Goal: Task Accomplishment & Management: Manage account settings

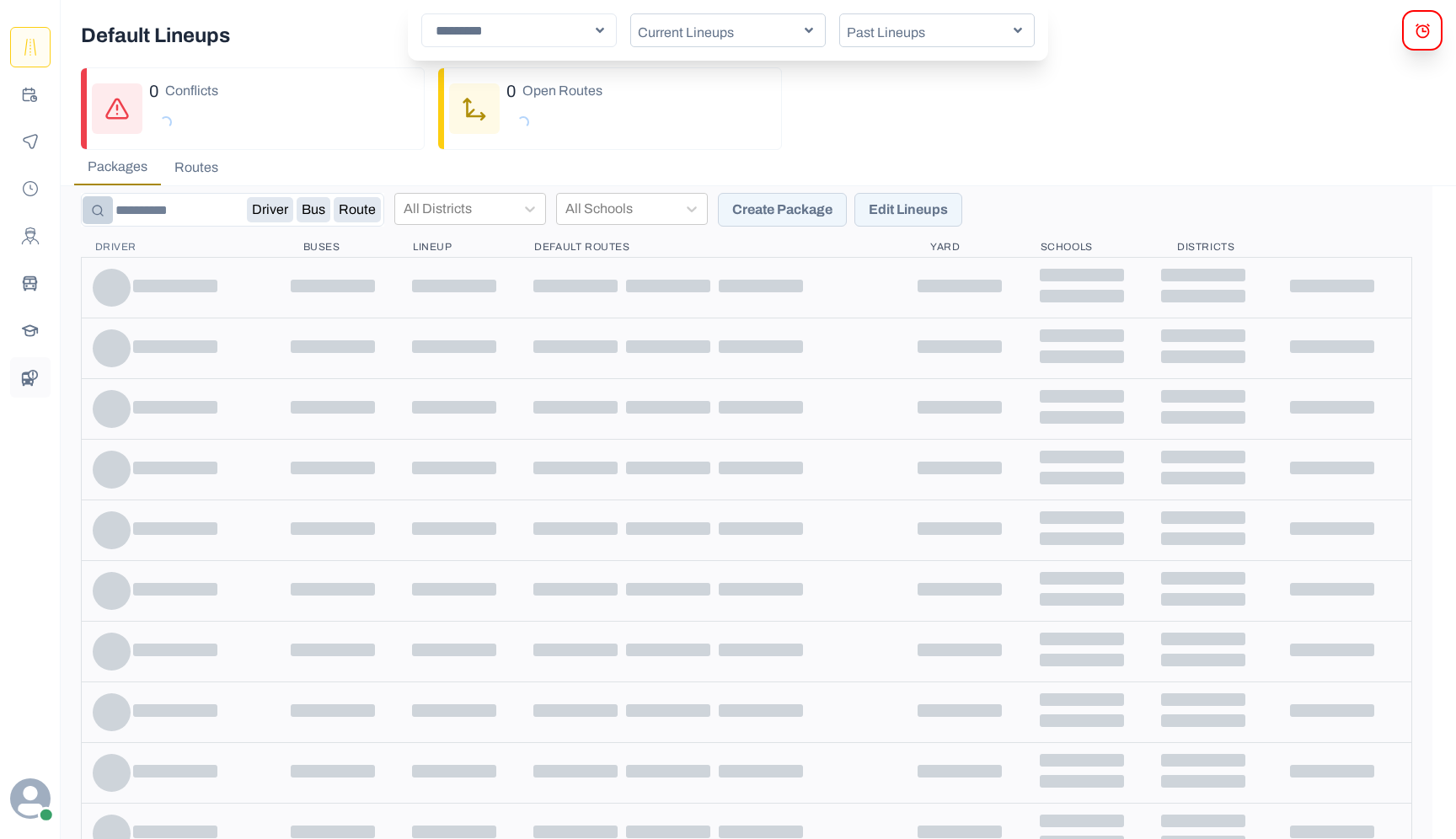
click at [46, 368] on button "BusData" at bounding box center [30, 377] width 40 height 40
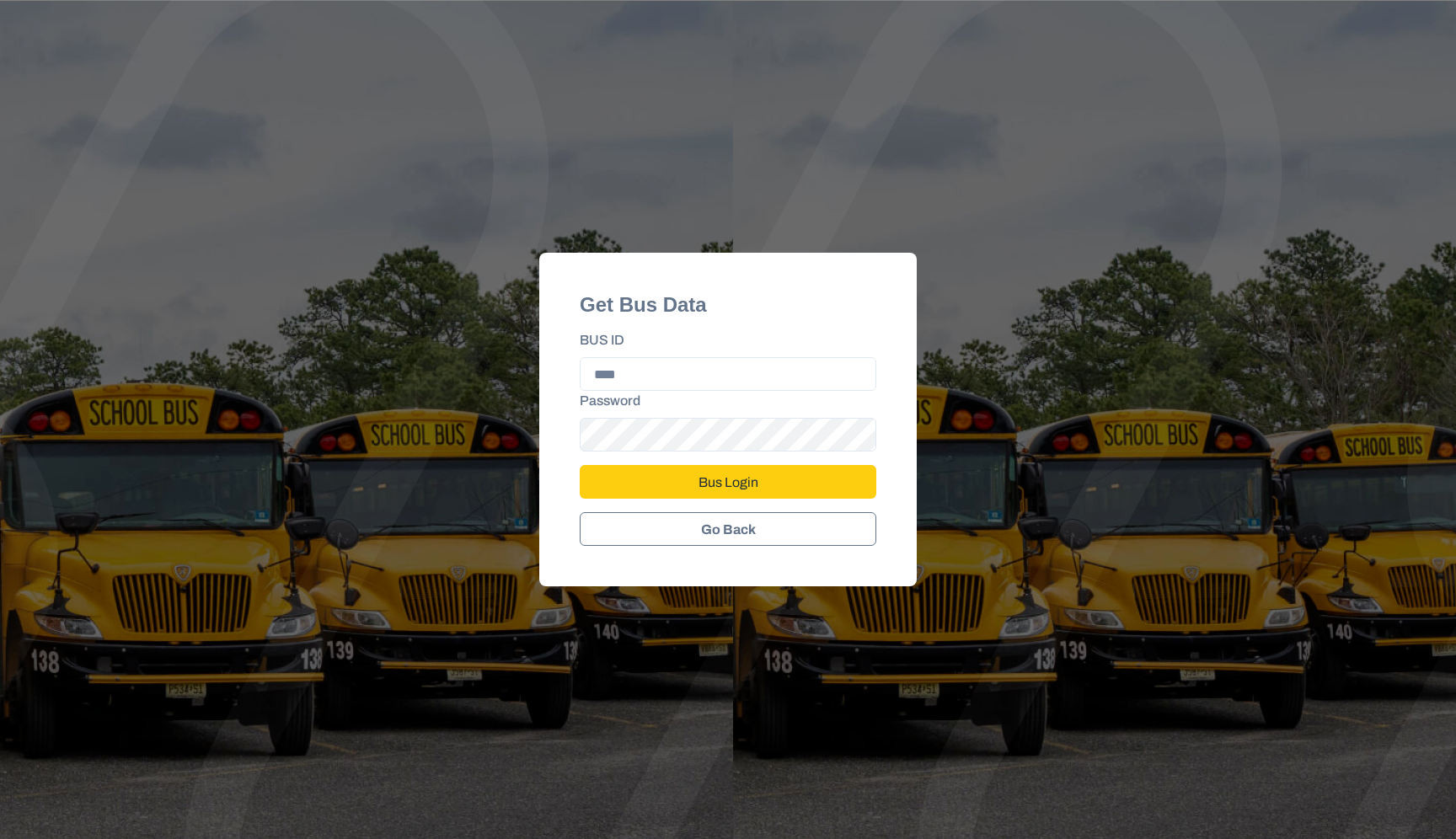
click at [707, 529] on button "Go Back" at bounding box center [727, 529] width 297 height 33
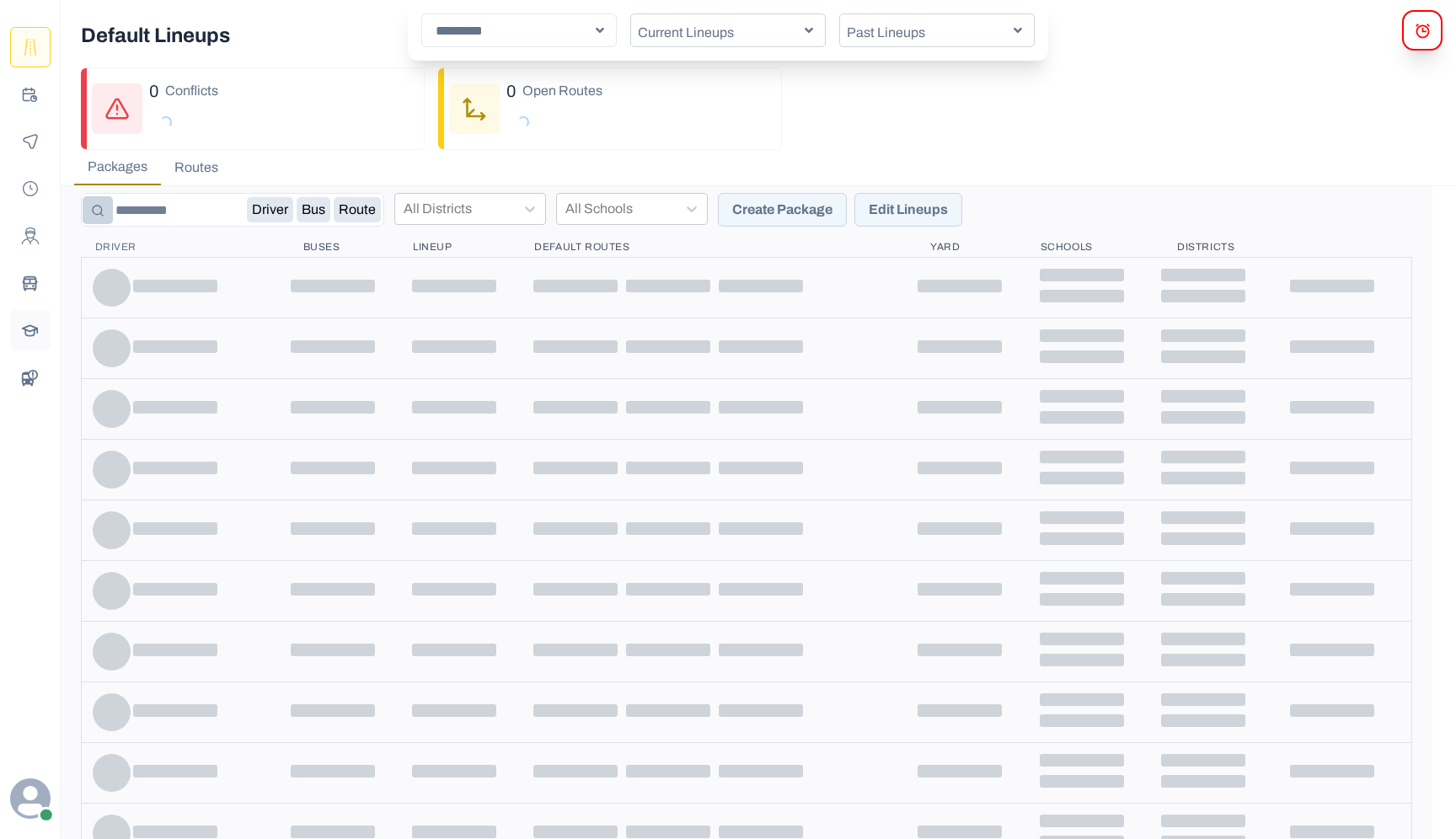
click at [27, 329] on icon "Schools" at bounding box center [31, 328] width 15 height 8
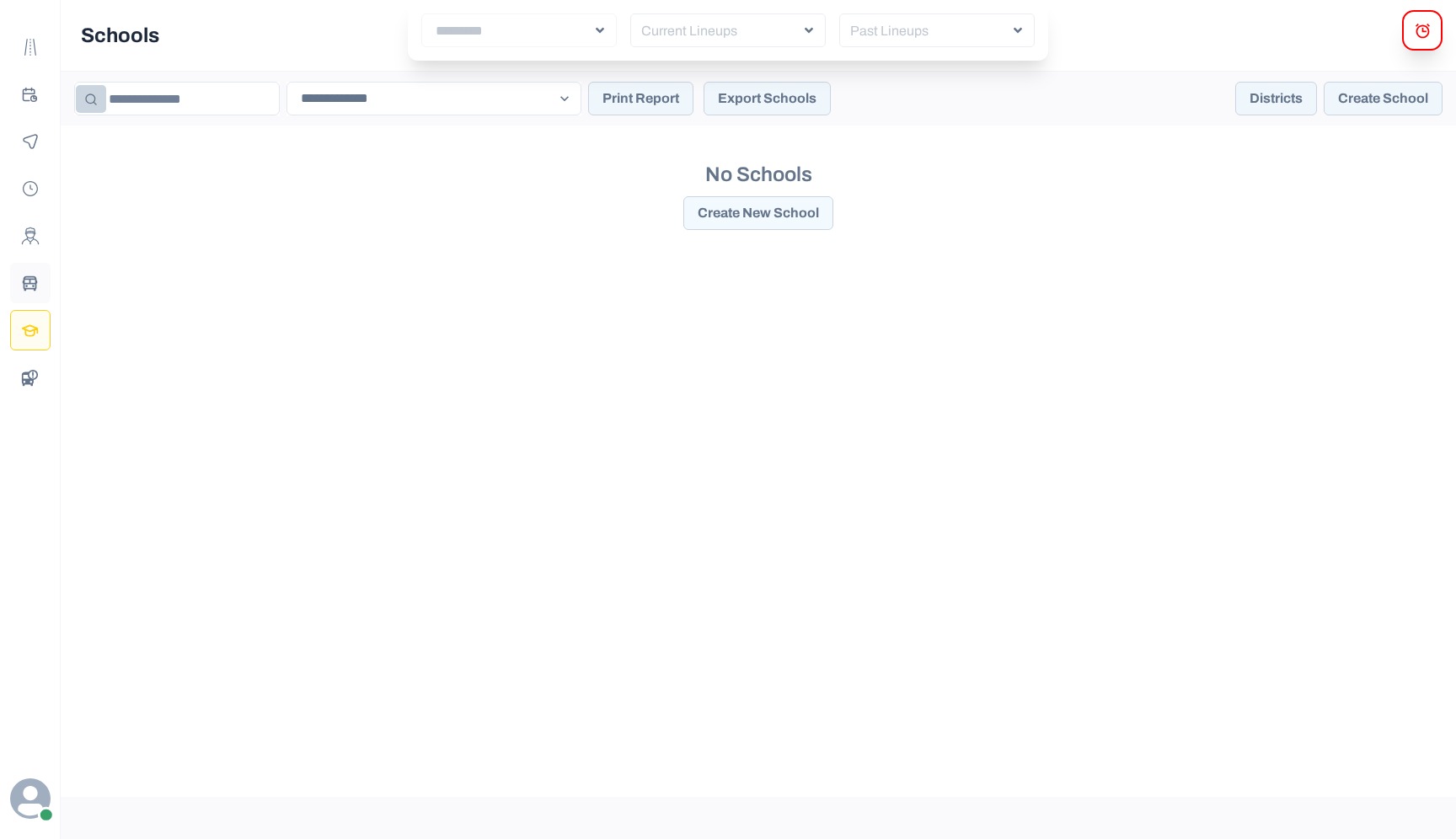
click at [38, 285] on icon "Buses" at bounding box center [30, 283] width 18 height 18
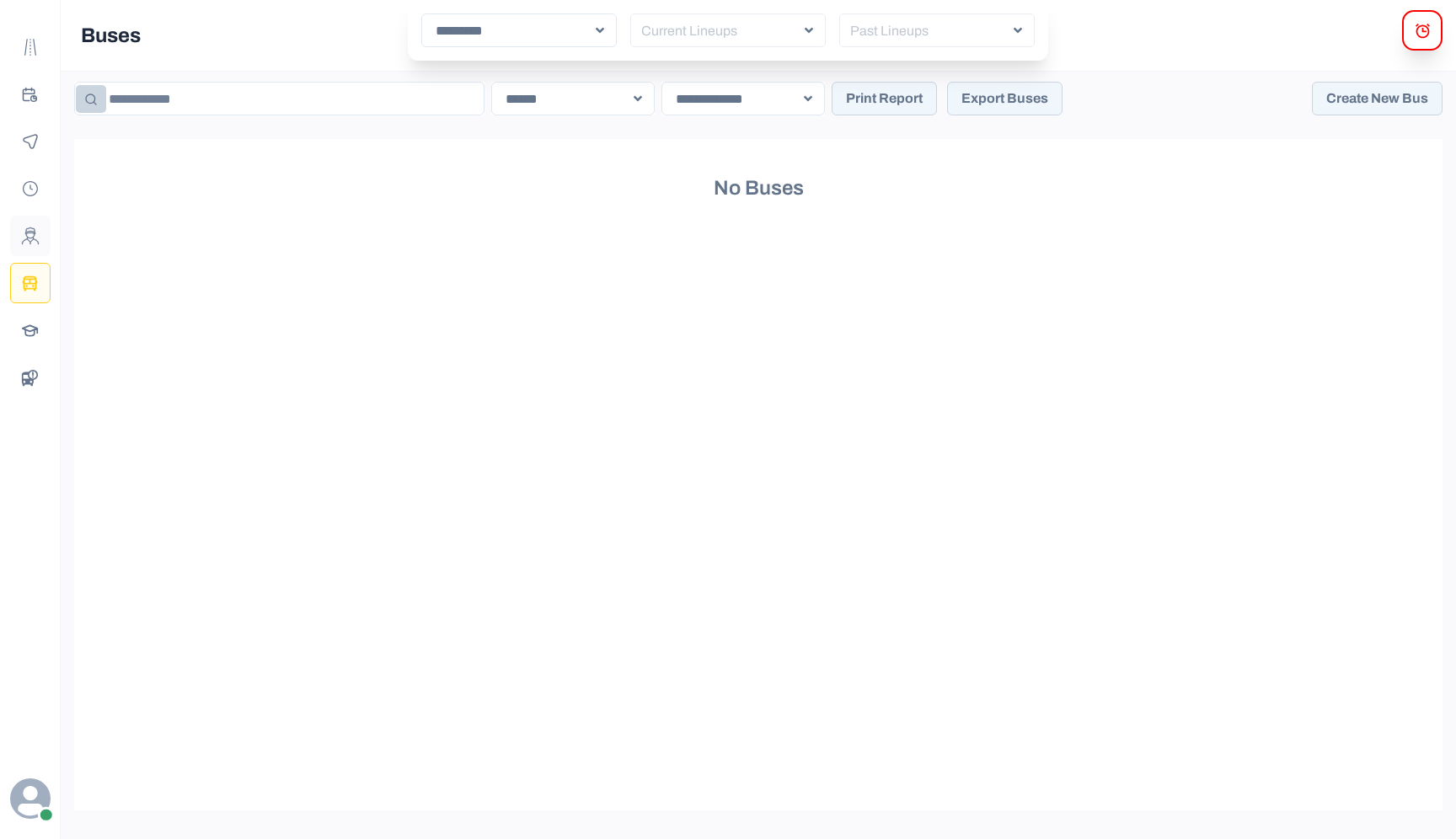
click at [28, 248] on button "Drivers" at bounding box center [30, 235] width 40 height 40
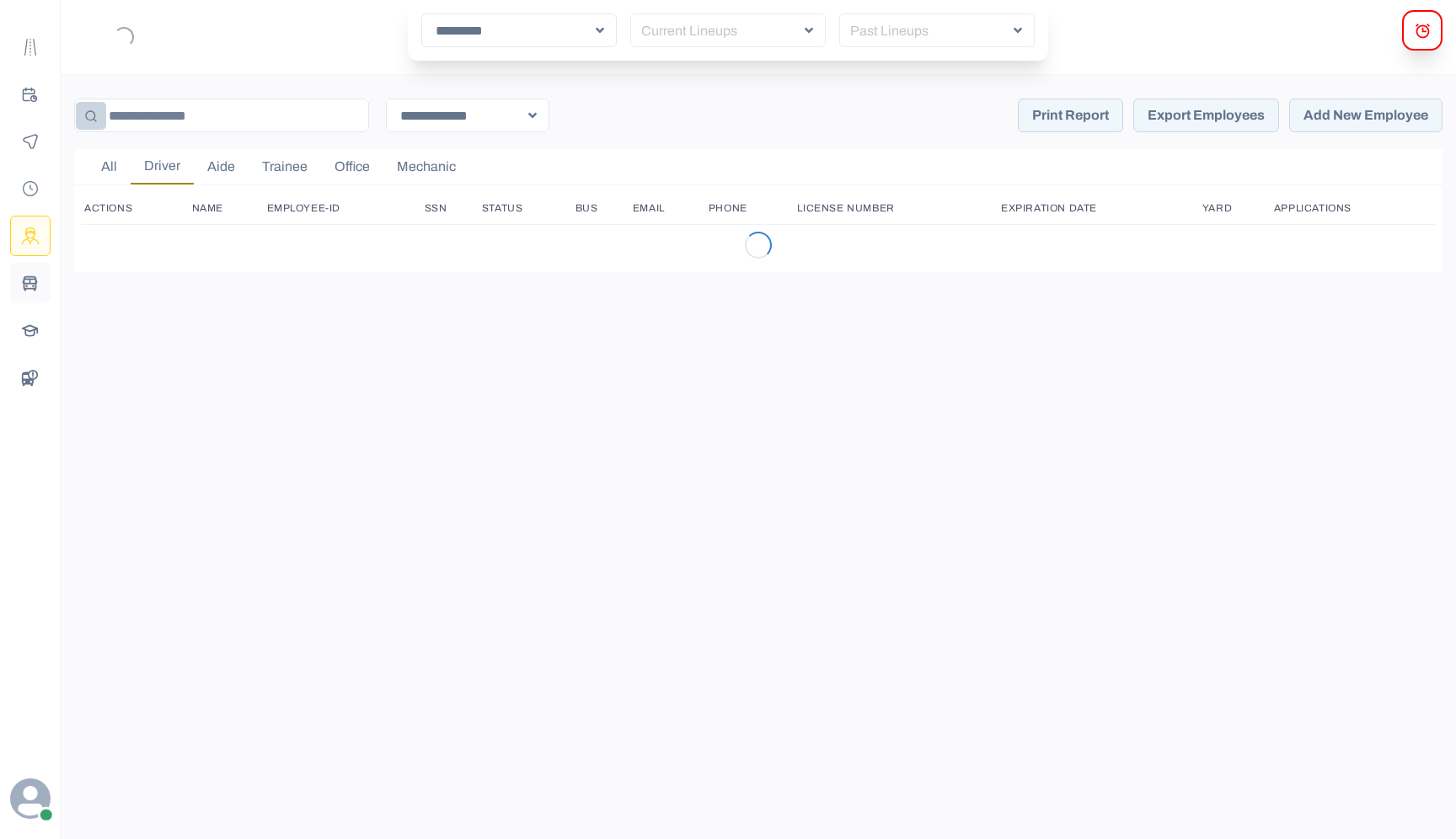
click at [30, 295] on button "Buses" at bounding box center [30, 282] width 40 height 40
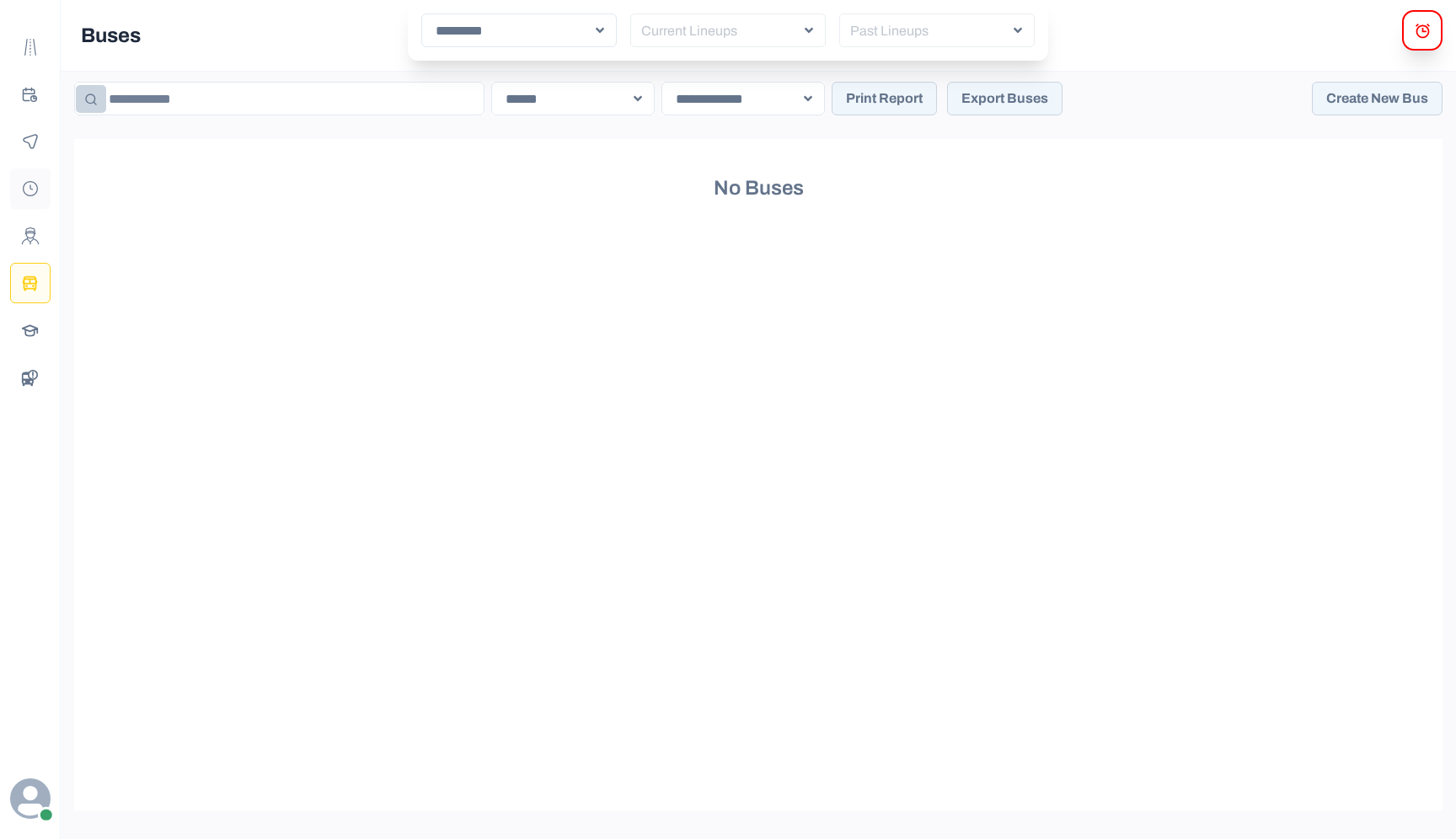
click at [20, 206] on button "Payroll" at bounding box center [30, 188] width 40 height 40
select select "*"
select select "****"
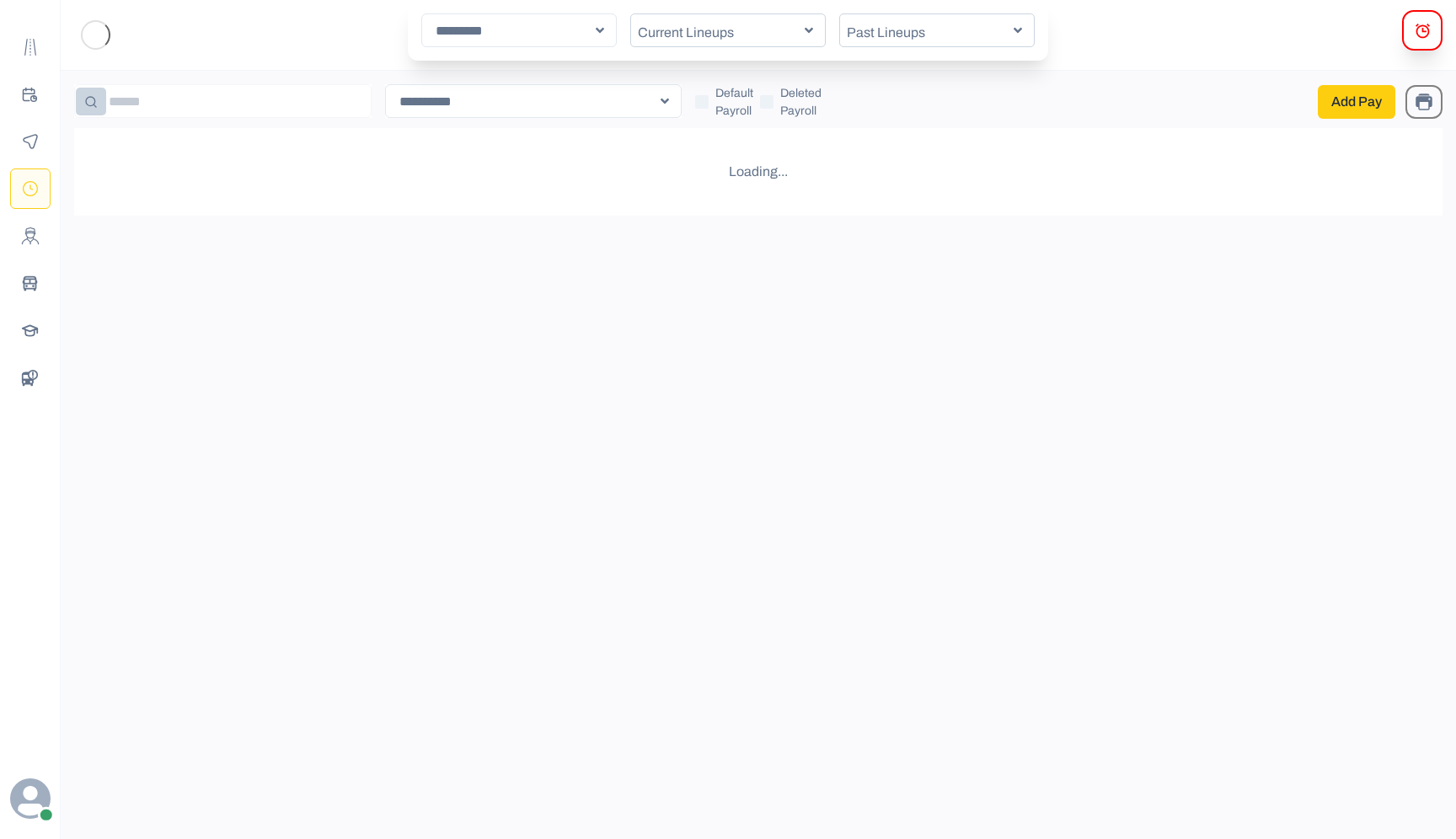
click at [1356, 92] on button "Add Pay" at bounding box center [1356, 101] width 78 height 33
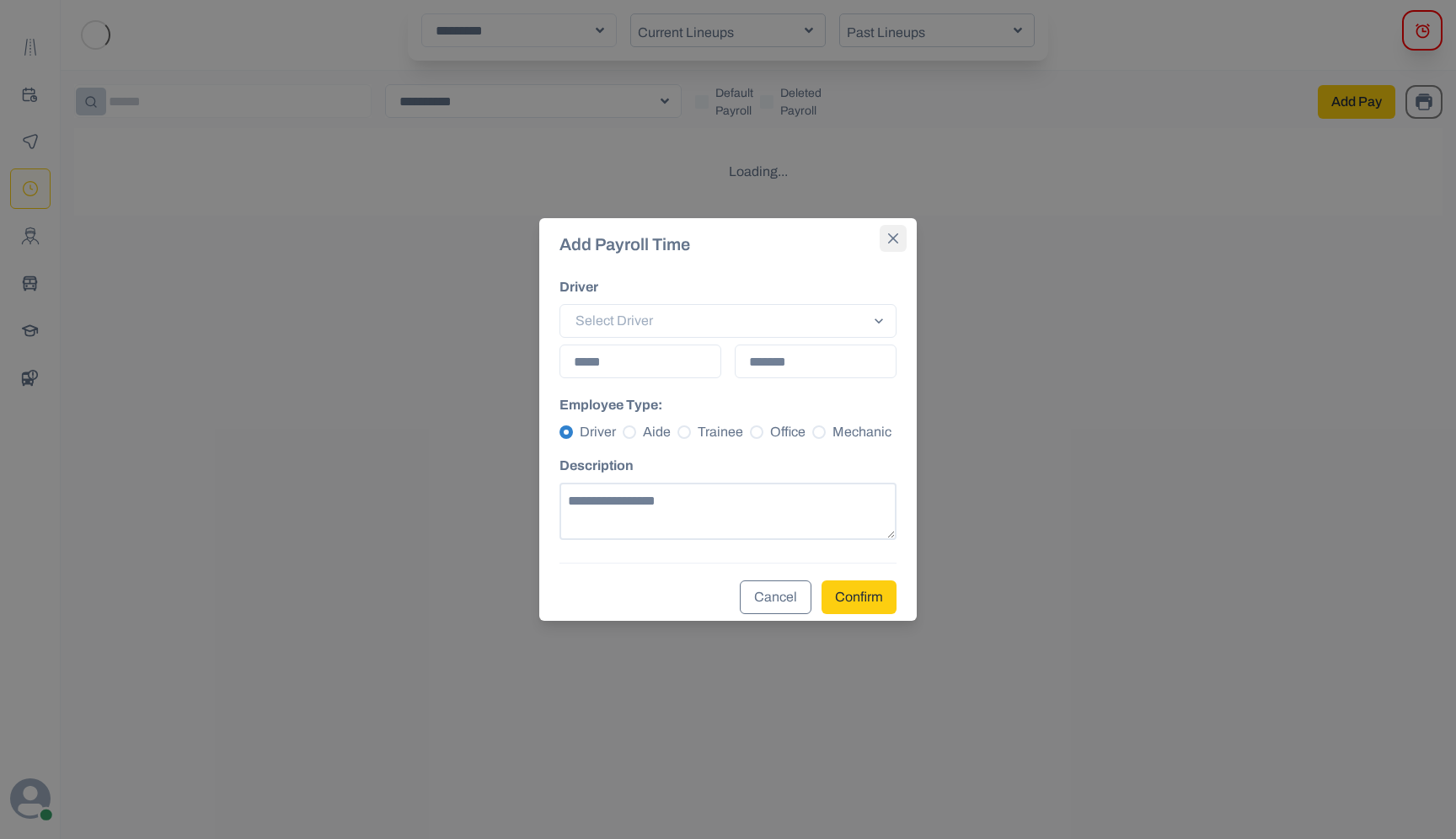
click at [889, 245] on button "Close" at bounding box center [893, 239] width 27 height 27
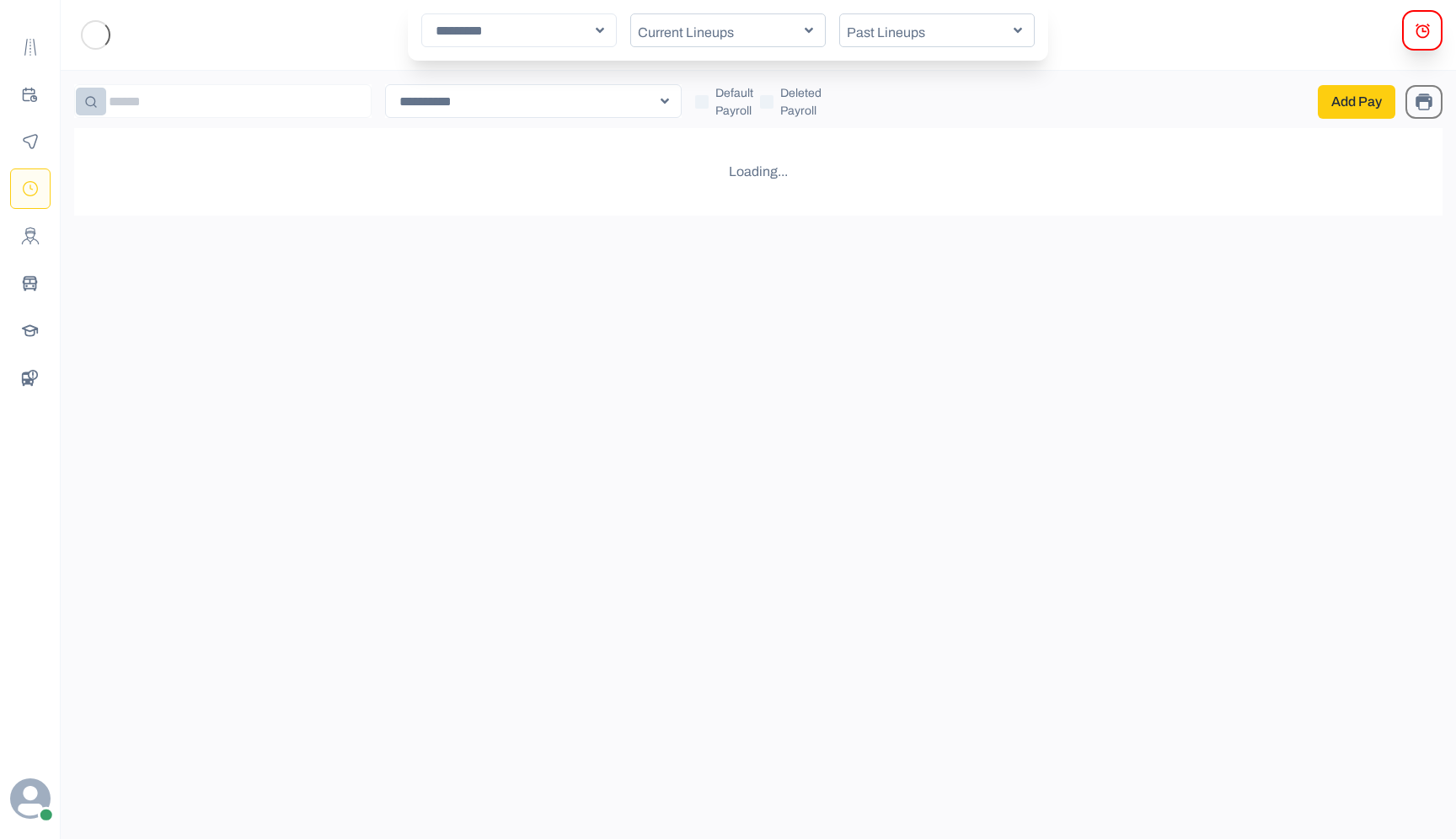
click at [1423, 110] on icon "Print Packages" at bounding box center [1423, 102] width 21 height 21
click at [19, 140] on button "Monitoring" at bounding box center [30, 141] width 40 height 40
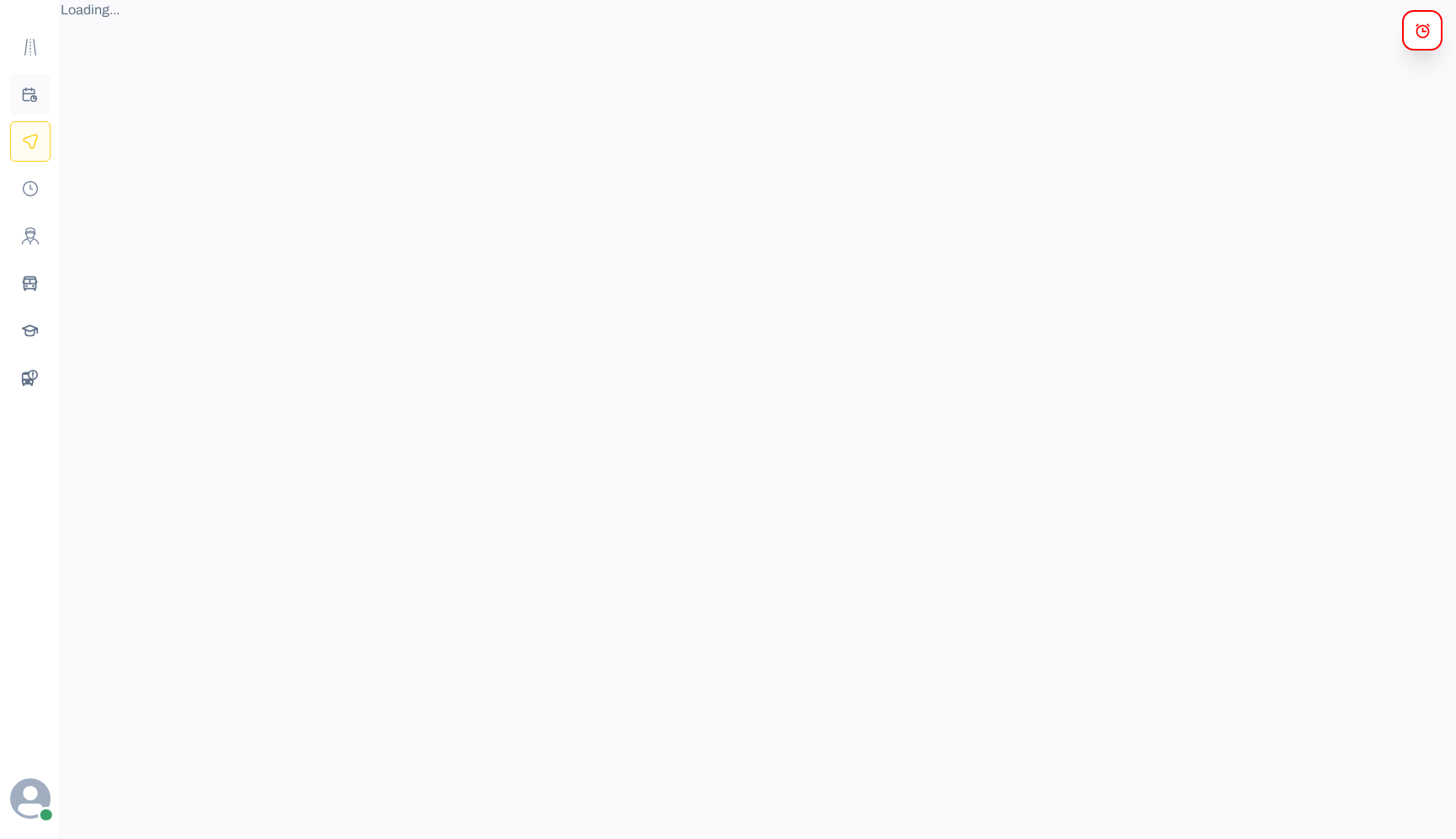
click at [21, 105] on button "Planning" at bounding box center [30, 94] width 40 height 40
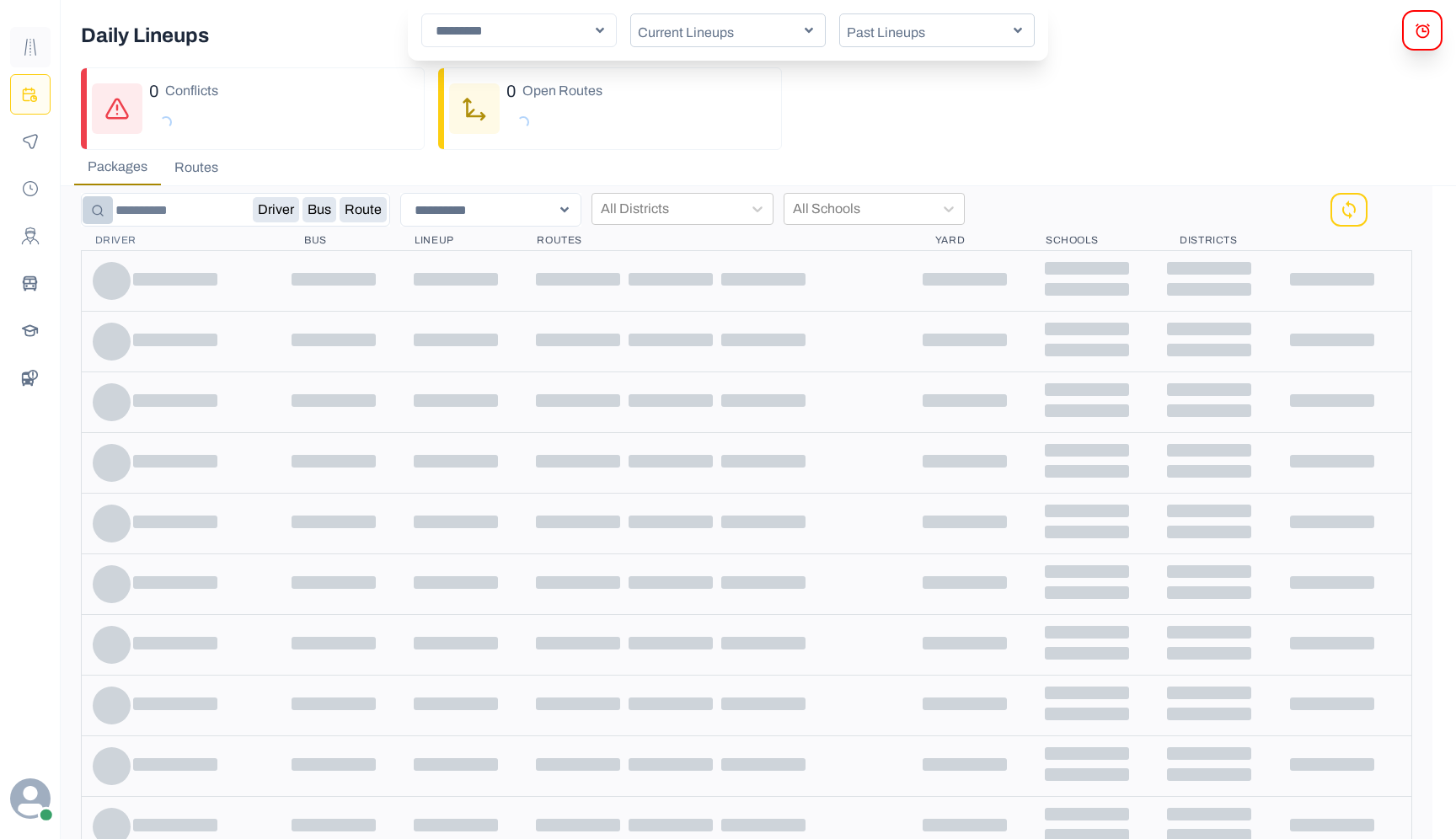
click at [27, 56] on button "Route Templates" at bounding box center [30, 47] width 40 height 40
